Goal: Communication & Community: Connect with others

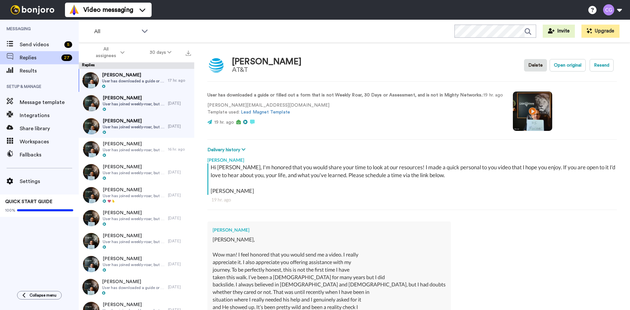
type textarea "x"
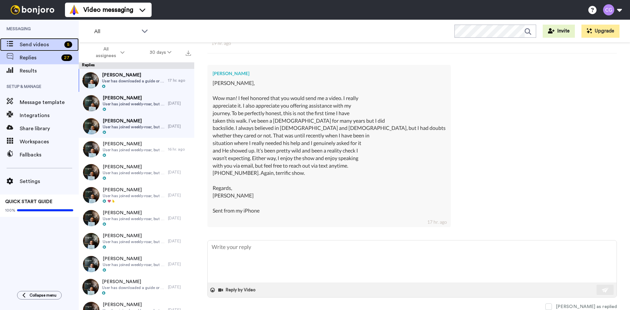
click at [56, 44] on span "Send videos" at bounding box center [41, 45] width 42 height 8
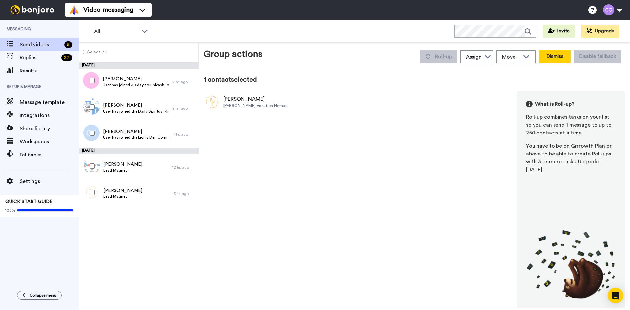
click at [557, 57] on button "Dismiss" at bounding box center [554, 56] width 31 height 13
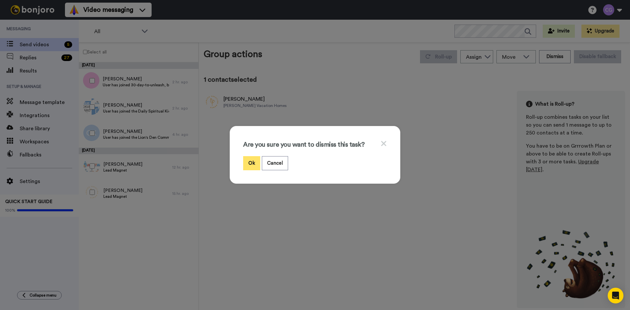
click at [249, 163] on button "Ok" at bounding box center [251, 163] width 17 height 14
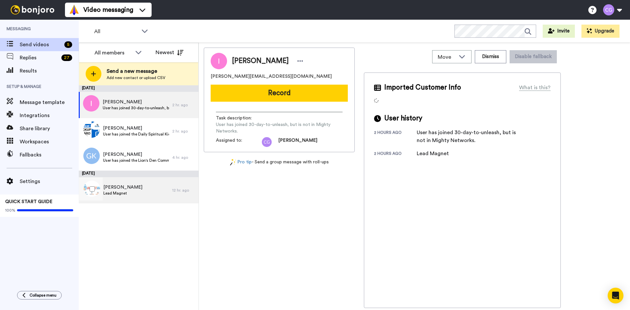
click at [123, 189] on span "Tony" at bounding box center [122, 187] width 39 height 7
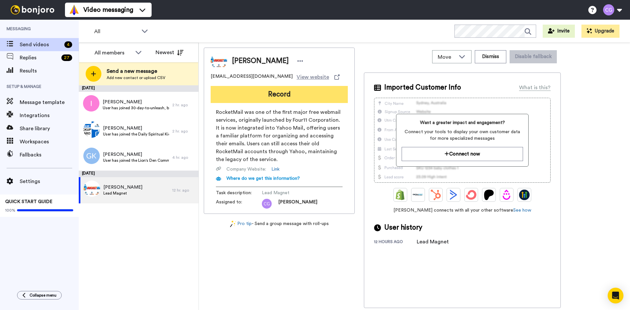
click at [282, 97] on button "Record" at bounding box center [279, 94] width 137 height 17
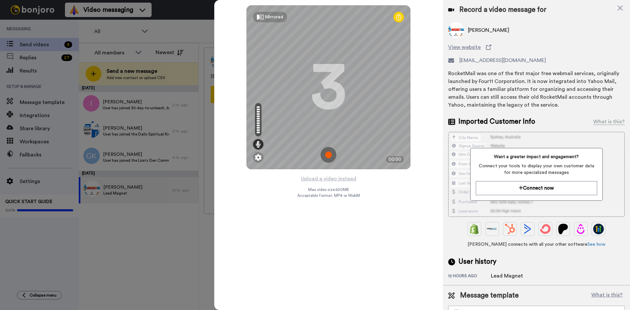
click at [330, 156] on img at bounding box center [329, 155] width 16 height 16
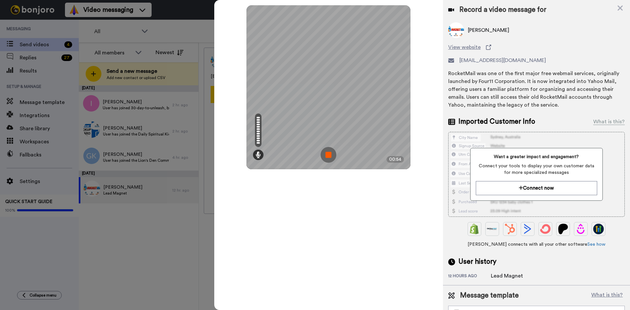
click at [328, 155] on img at bounding box center [329, 155] width 16 height 16
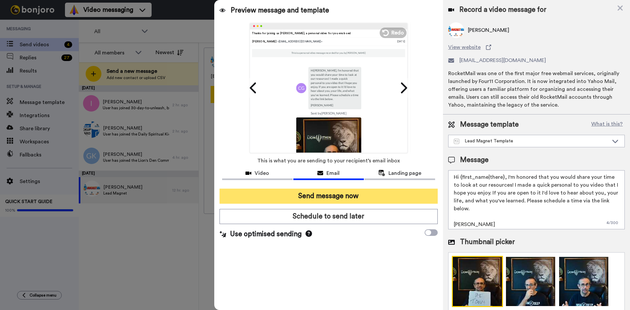
click at [345, 199] on button "Send message now" at bounding box center [329, 196] width 218 height 15
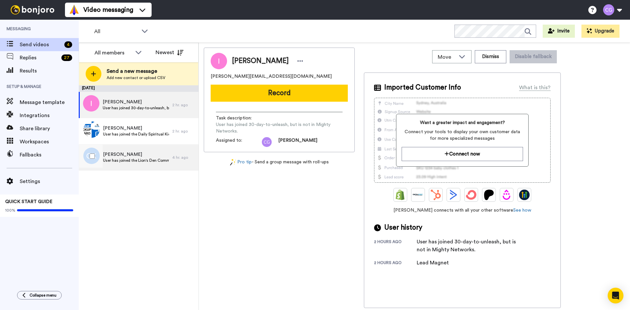
click at [146, 161] on span "User has joined the Lion's Den Community" at bounding box center [136, 160] width 66 height 5
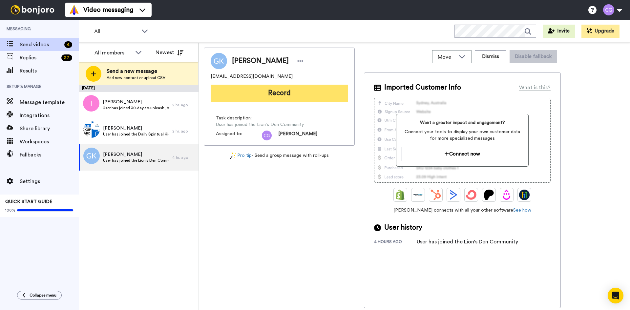
click at [269, 94] on button "Record" at bounding box center [279, 93] width 137 height 17
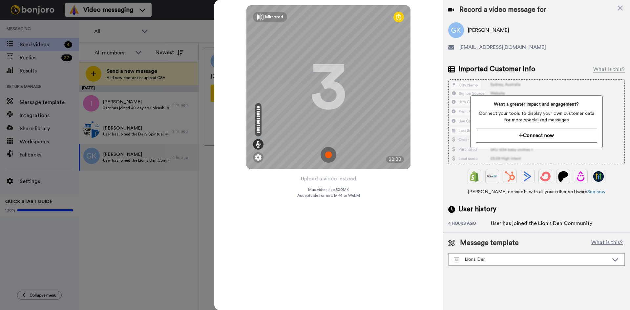
click at [328, 150] on img at bounding box center [329, 155] width 16 height 16
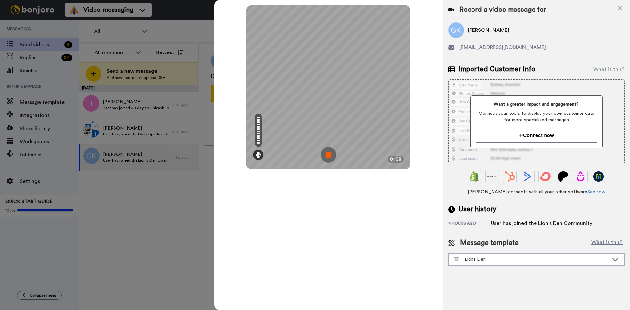
click at [330, 156] on img at bounding box center [329, 155] width 16 height 16
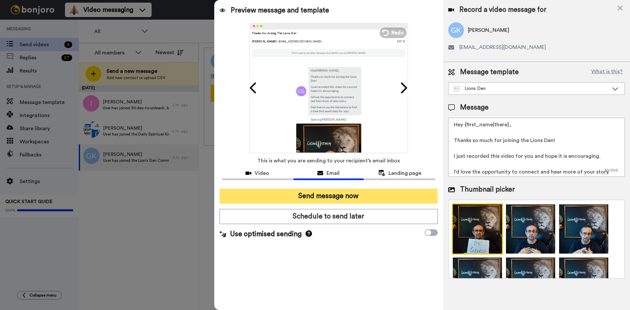
click at [327, 193] on button "Send message now" at bounding box center [329, 196] width 218 height 15
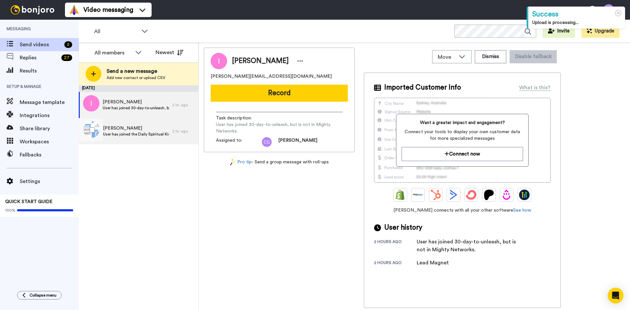
click at [148, 127] on span "Patrick Assouad" at bounding box center [136, 128] width 66 height 7
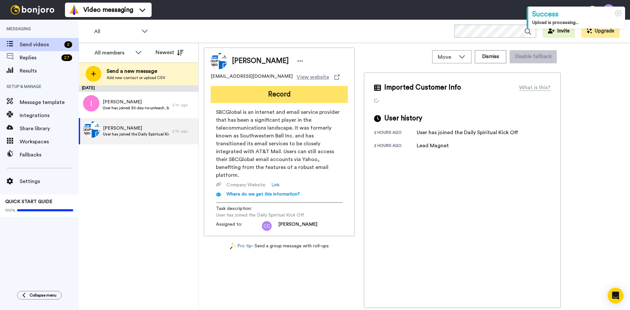
click at [269, 98] on button "Record" at bounding box center [279, 94] width 137 height 17
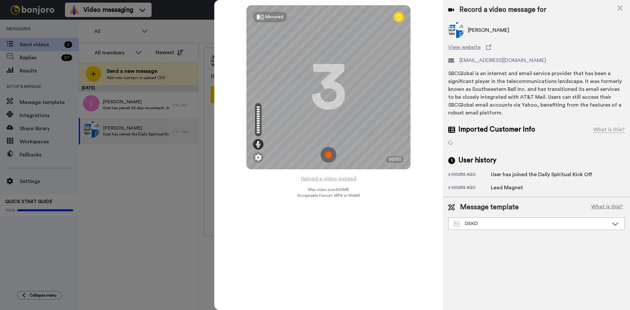
click at [328, 152] on img at bounding box center [329, 155] width 16 height 16
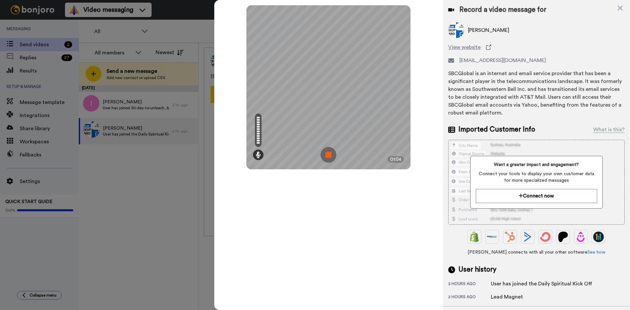
click at [328, 154] on img at bounding box center [329, 155] width 16 height 16
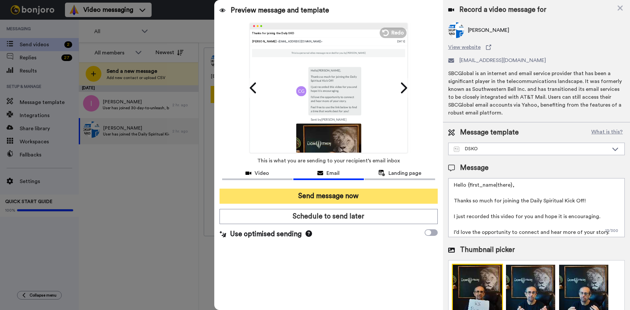
click at [355, 192] on button "Send message now" at bounding box center [329, 196] width 218 height 15
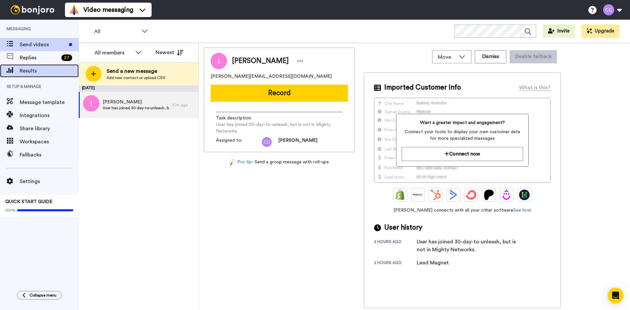
click at [47, 75] on div "Results" at bounding box center [39, 70] width 79 height 13
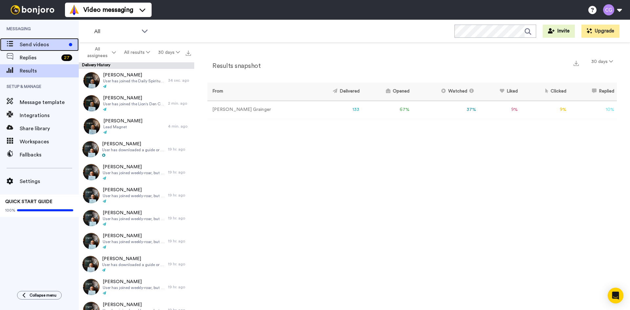
click at [38, 43] on span "Send videos" at bounding box center [43, 45] width 47 height 8
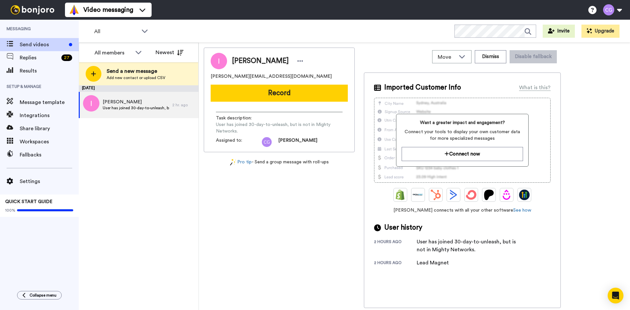
click at [258, 88] on button "Record" at bounding box center [279, 93] width 137 height 17
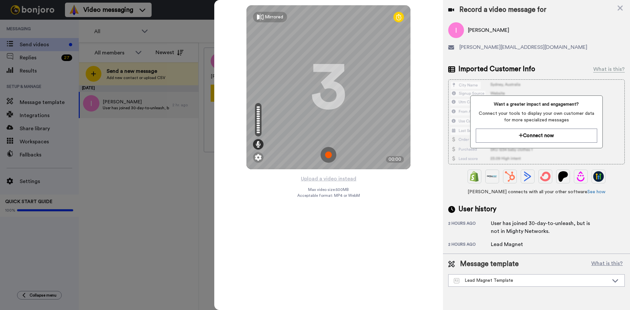
click at [333, 154] on img at bounding box center [329, 155] width 16 height 16
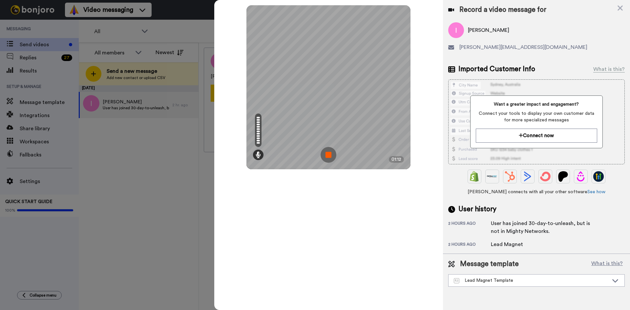
click at [328, 152] on img at bounding box center [329, 155] width 16 height 16
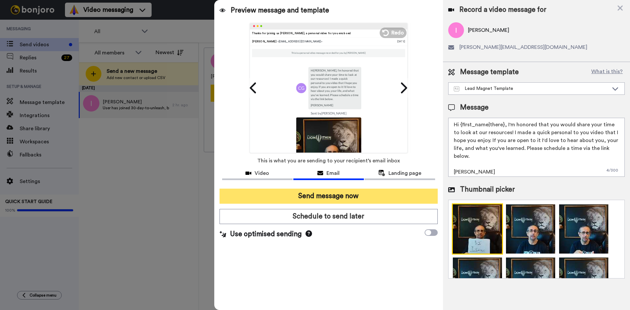
click at [335, 199] on button "Send message now" at bounding box center [329, 196] width 218 height 15
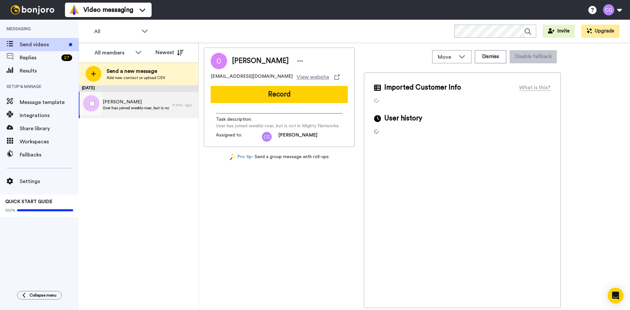
click at [134, 106] on span "User has joined weekly-roar, but is not in Mighty Networks." at bounding box center [136, 107] width 66 height 5
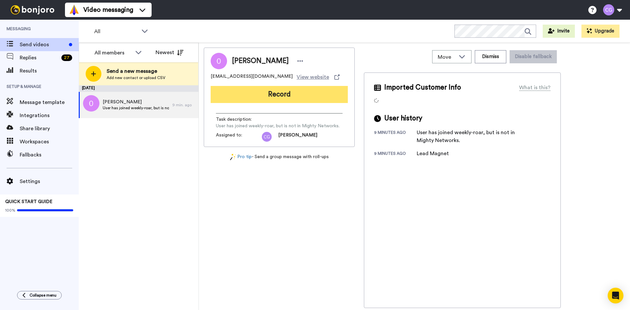
click at [249, 94] on button "Record" at bounding box center [279, 94] width 137 height 17
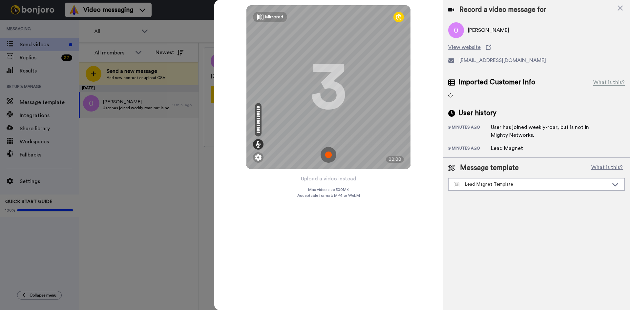
click at [328, 155] on img at bounding box center [329, 155] width 16 height 16
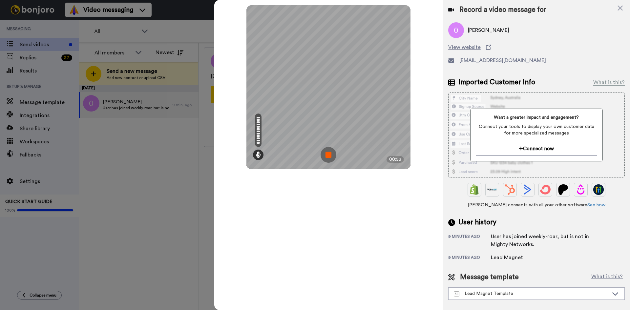
click at [330, 155] on img at bounding box center [329, 155] width 16 height 16
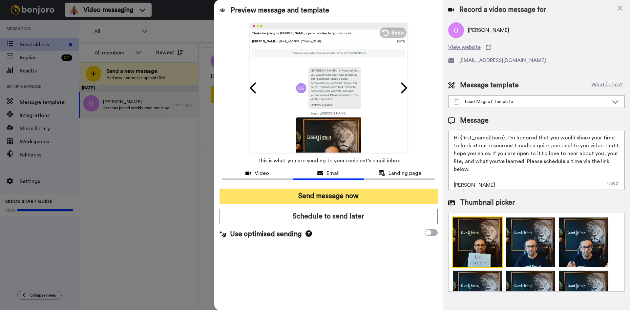
click at [341, 197] on button "Send message now" at bounding box center [329, 196] width 218 height 15
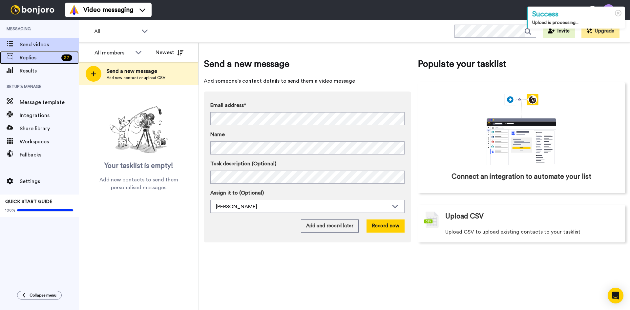
click at [60, 62] on div "Replies 27" at bounding box center [39, 57] width 79 height 13
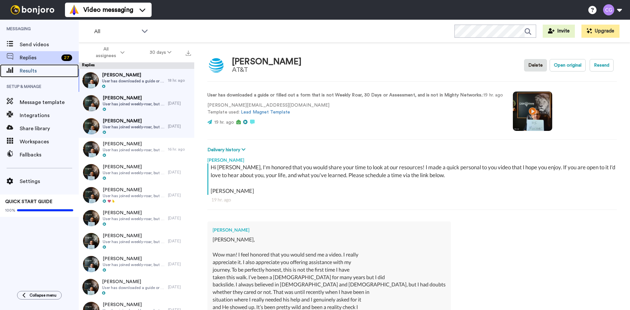
click at [57, 65] on div "Results" at bounding box center [39, 70] width 79 height 13
